Goal: Transaction & Acquisition: Download file/media

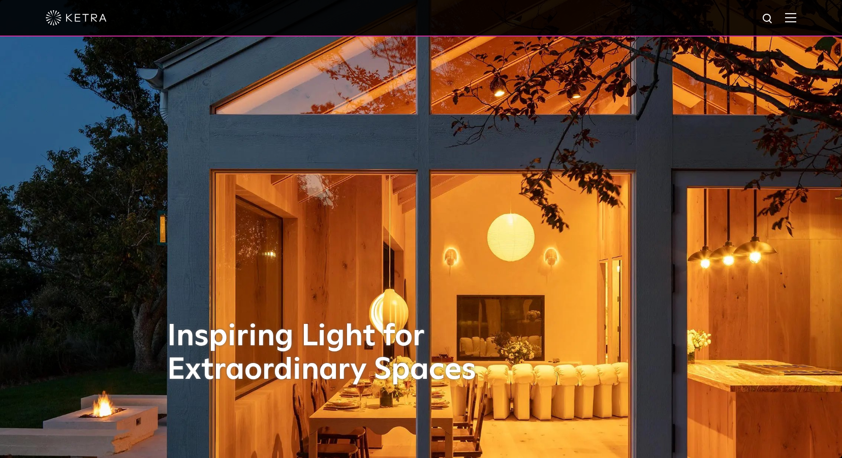
click at [792, 19] on img at bounding box center [790, 18] width 11 height 10
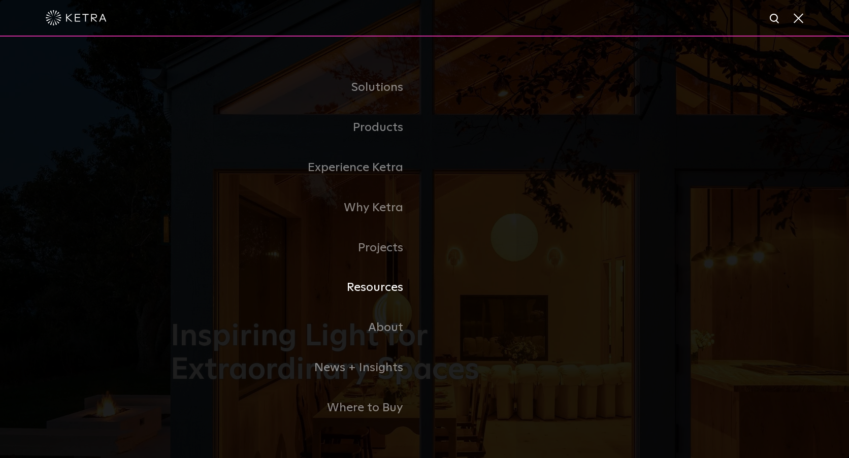
click at [394, 296] on link "Resources" at bounding box center [298, 288] width 254 height 40
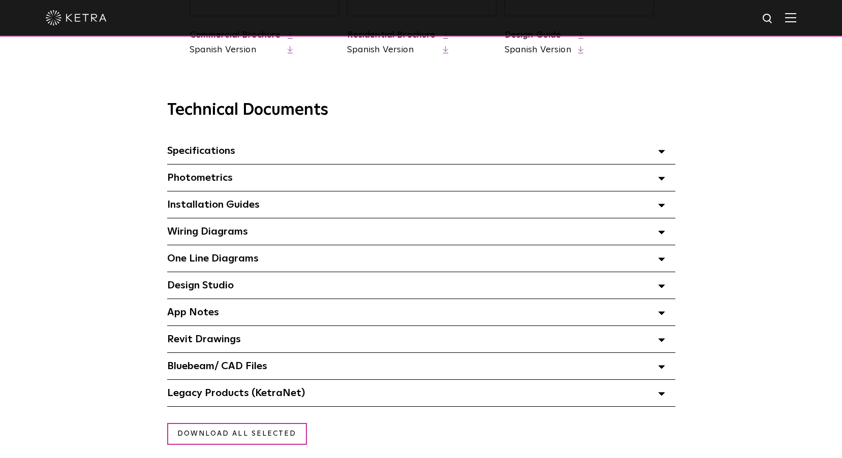
scroll to position [660, 0]
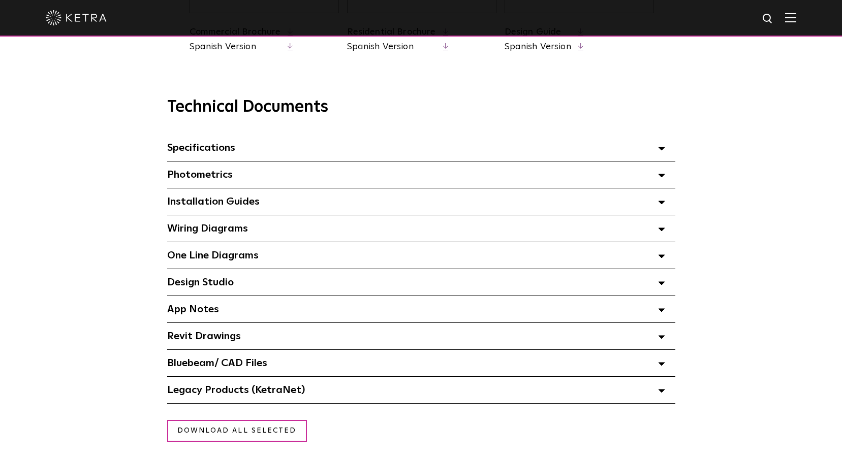
click at [289, 290] on div "Design Studio Select checkboxes to use the bulk download option below" at bounding box center [421, 282] width 508 height 26
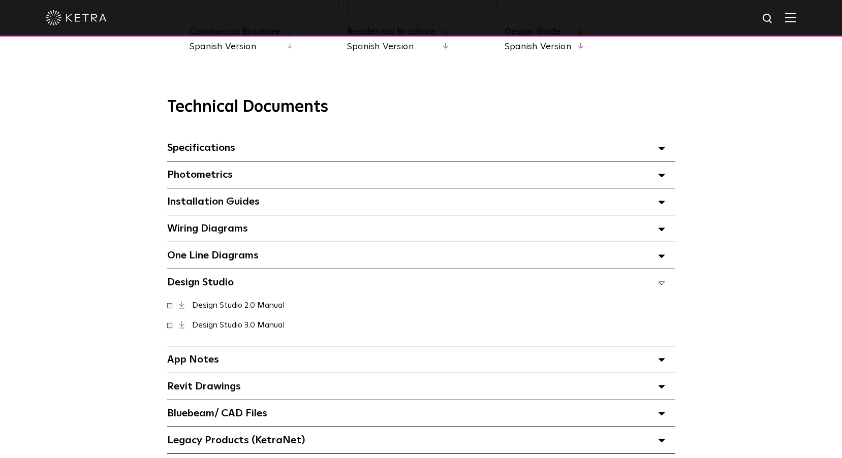
click at [271, 329] on link "Design Studio 3.0 Manual" at bounding box center [238, 325] width 92 height 8
